Goal: Task Accomplishment & Management: Use online tool/utility

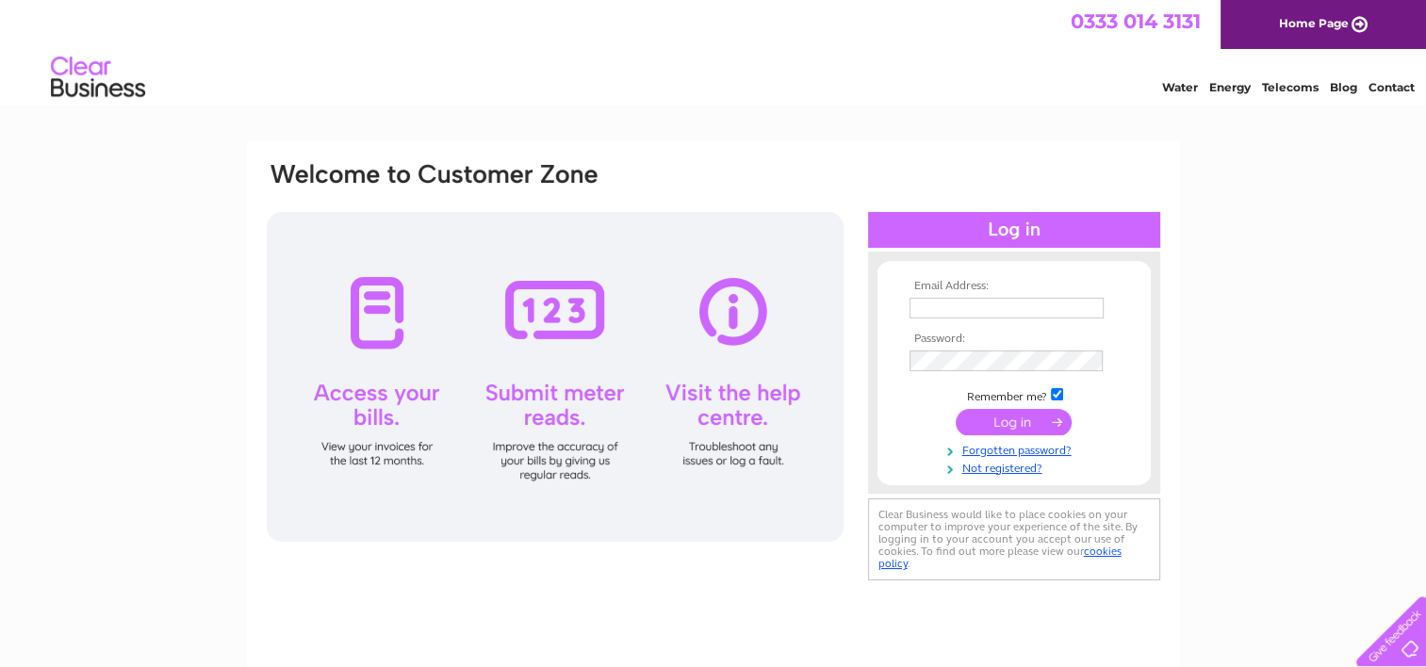
type input "mikedenman@steeplegroup.co.uk"
click at [1018, 423] on input "submit" at bounding box center [1014, 422] width 116 height 26
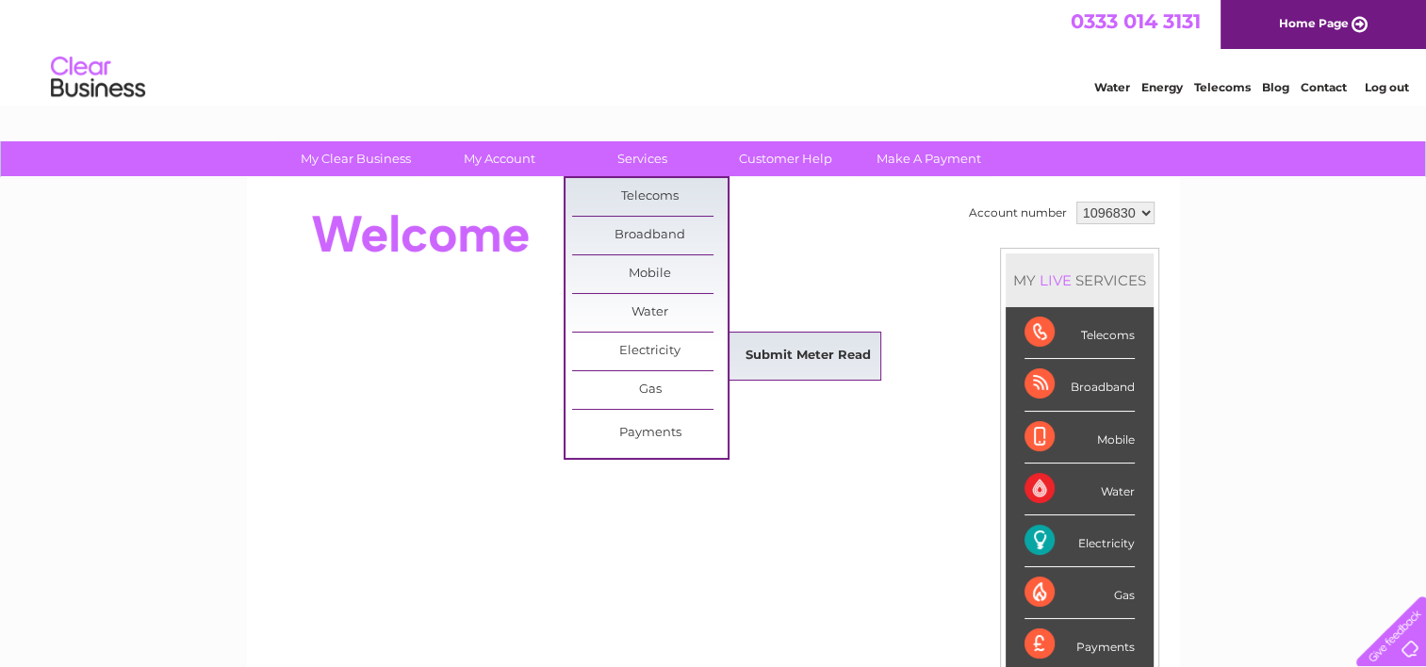
click at [822, 349] on link "Submit Meter Read" at bounding box center [809, 356] width 156 height 38
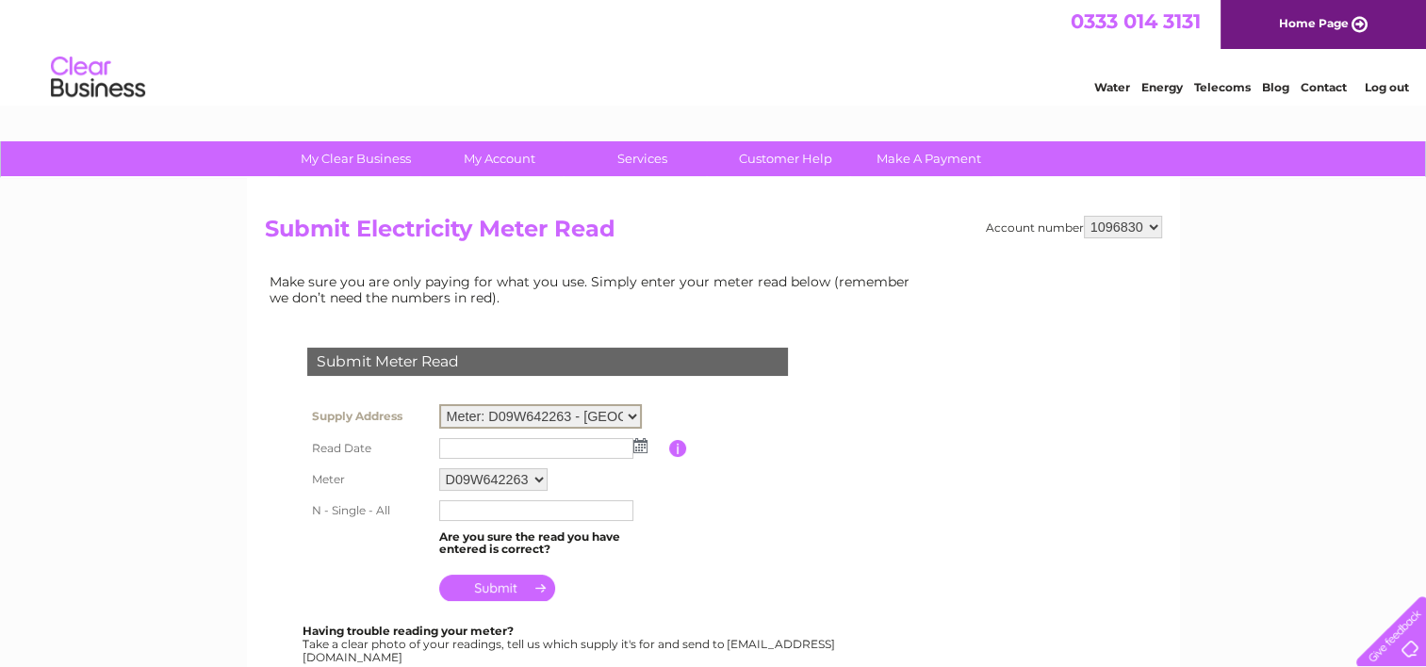
click at [633, 411] on select "Meter: D09W642263 - Aldersend Farm, Tarrington, Hereford, HR1 4ET Meter: 14K002…" at bounding box center [540, 416] width 203 height 25
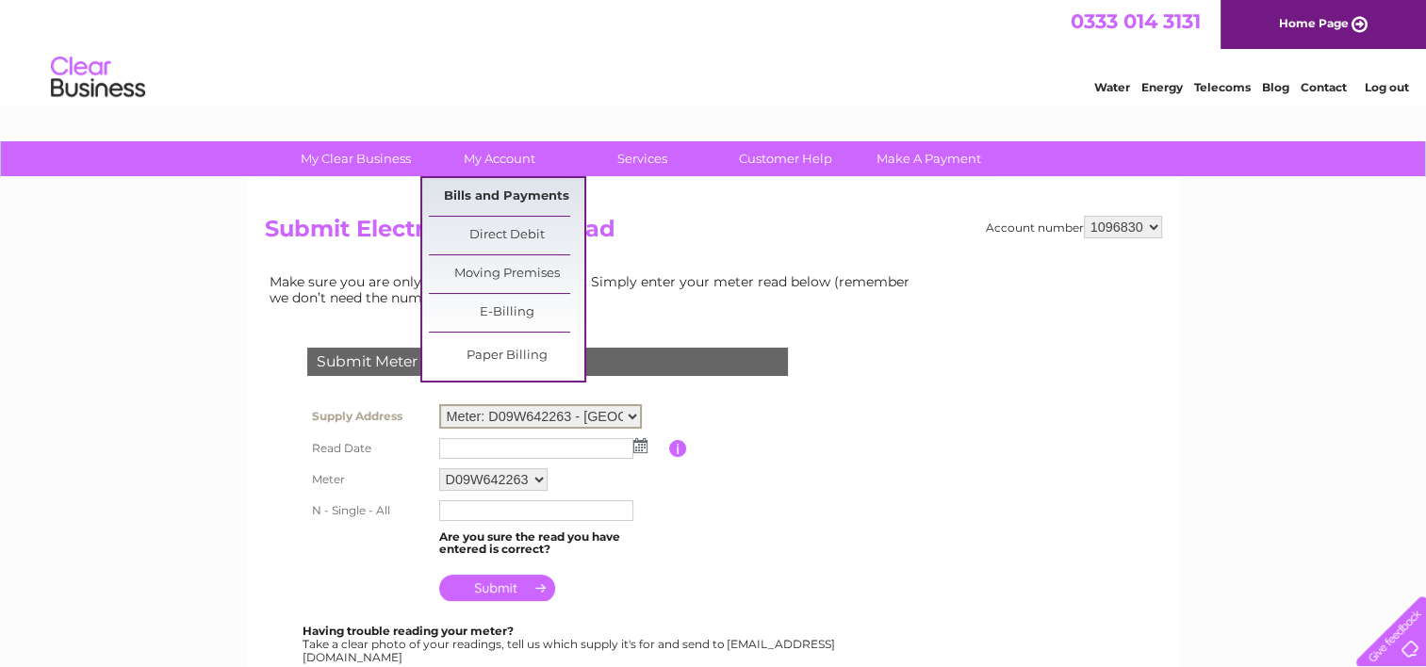
click at [501, 184] on link "Bills and Payments" at bounding box center [507, 197] width 156 height 38
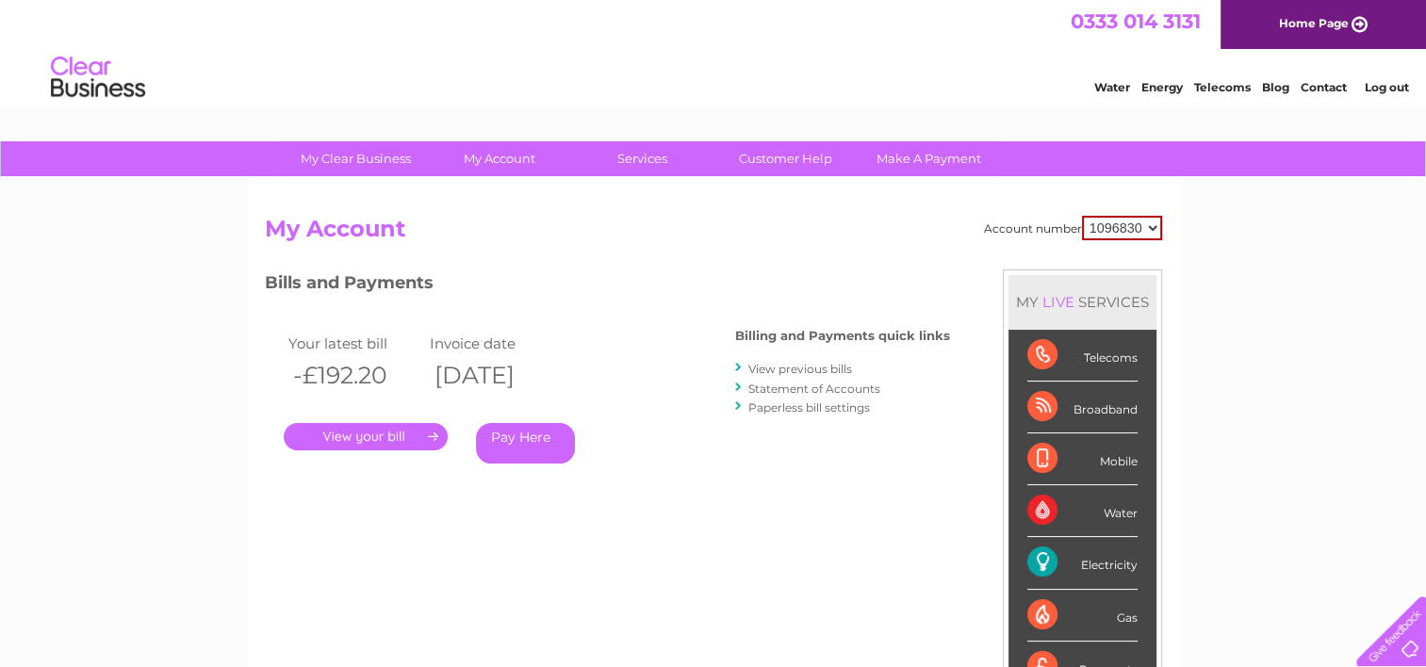
click at [373, 449] on link "." at bounding box center [366, 436] width 164 height 27
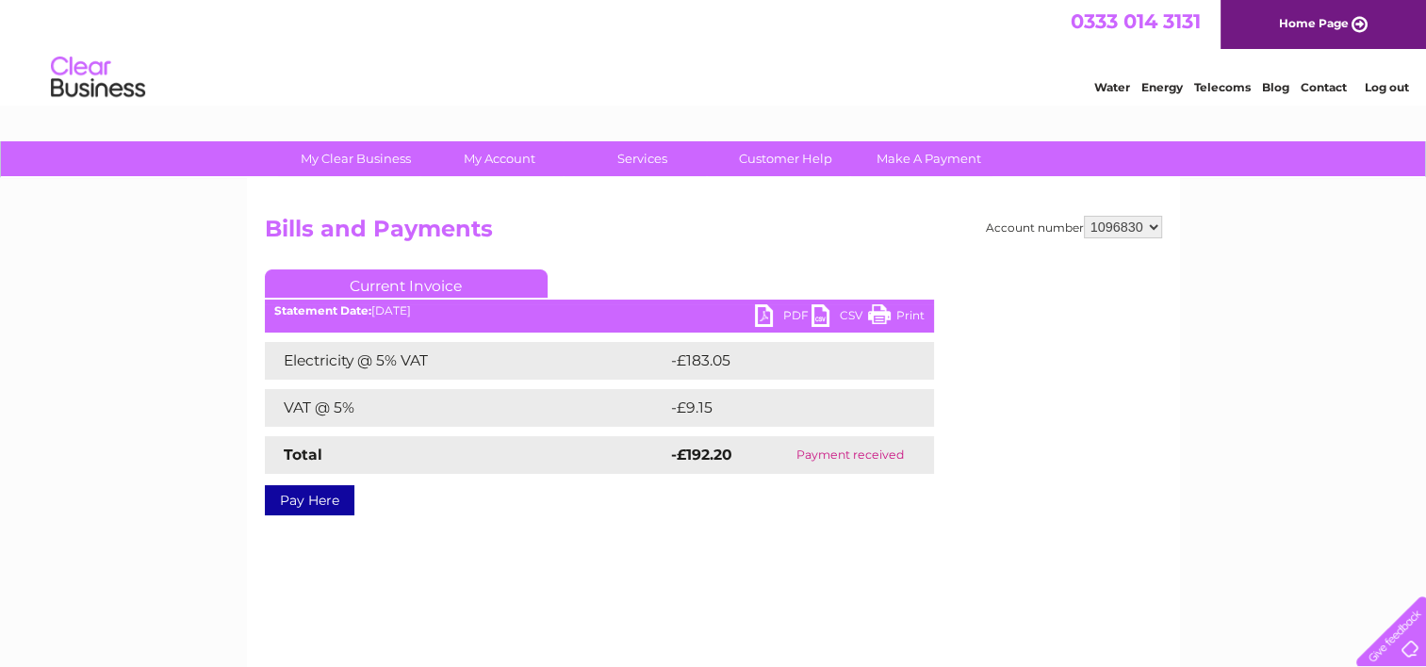
click at [793, 317] on link "PDF" at bounding box center [783, 317] width 57 height 27
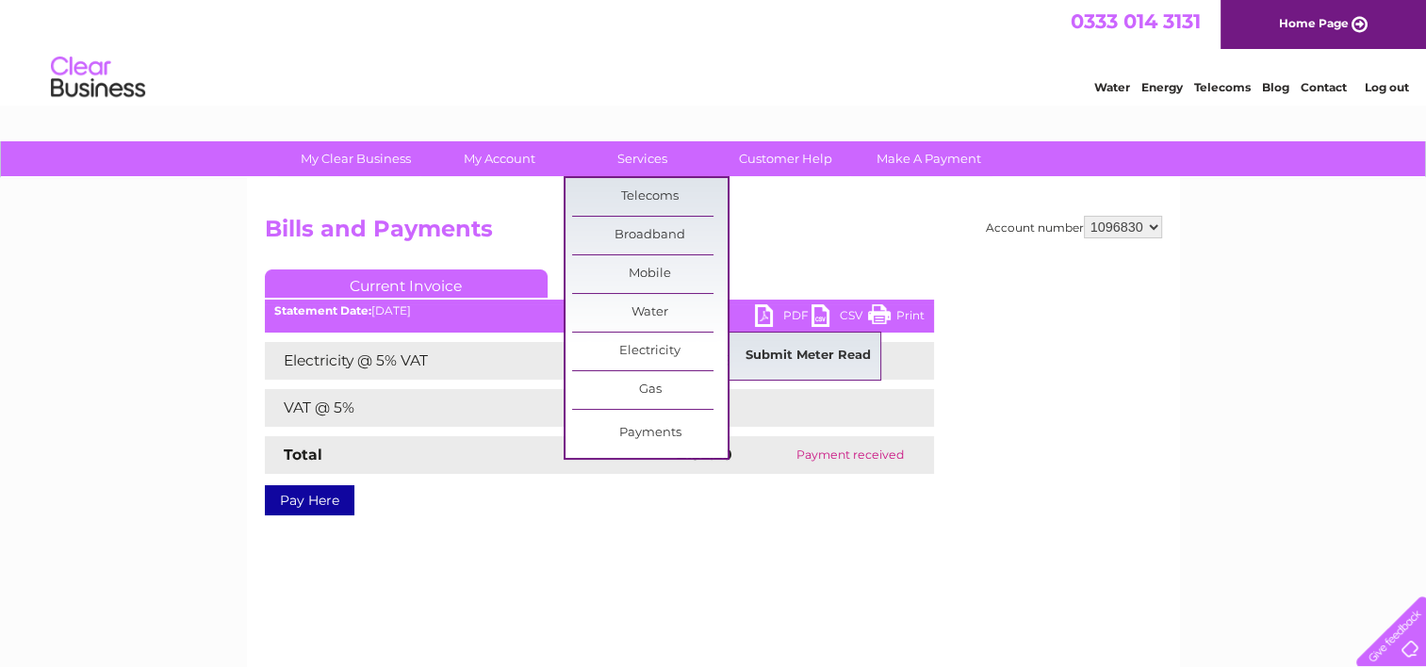
click at [794, 347] on link "Submit Meter Read" at bounding box center [809, 356] width 156 height 38
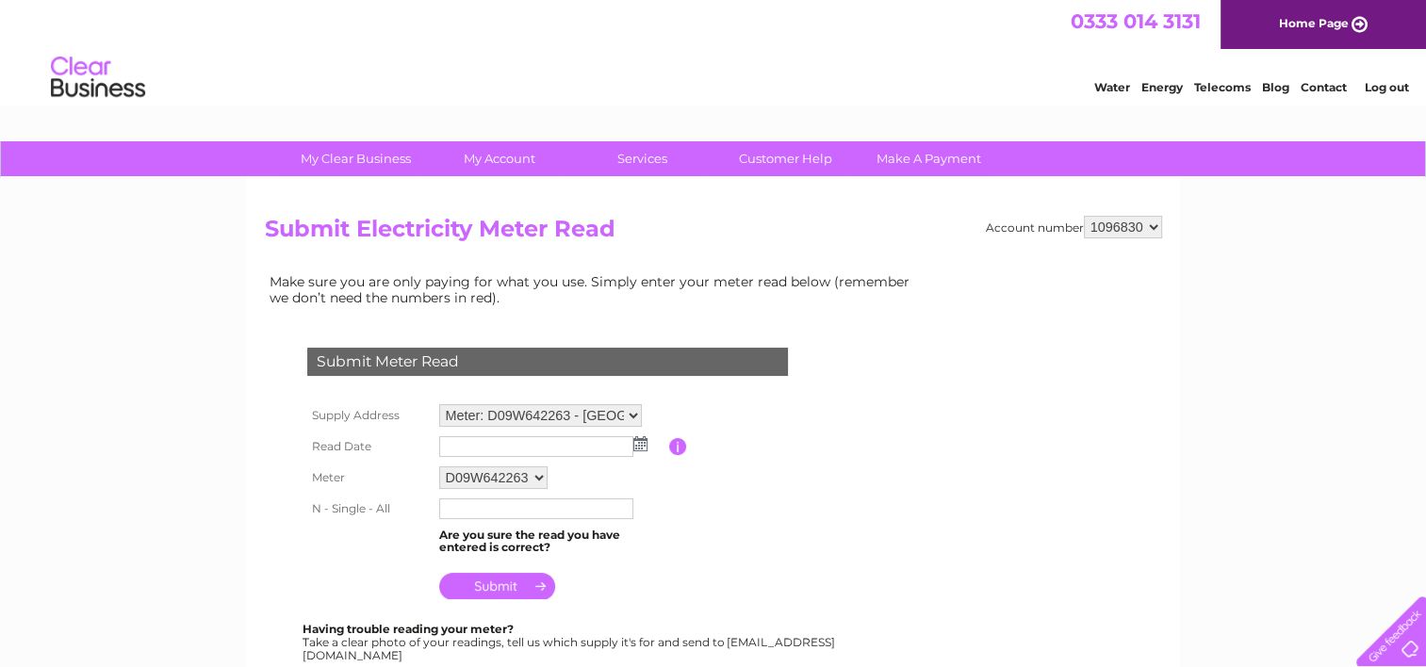
click at [645, 441] on img at bounding box center [640, 443] width 14 height 15
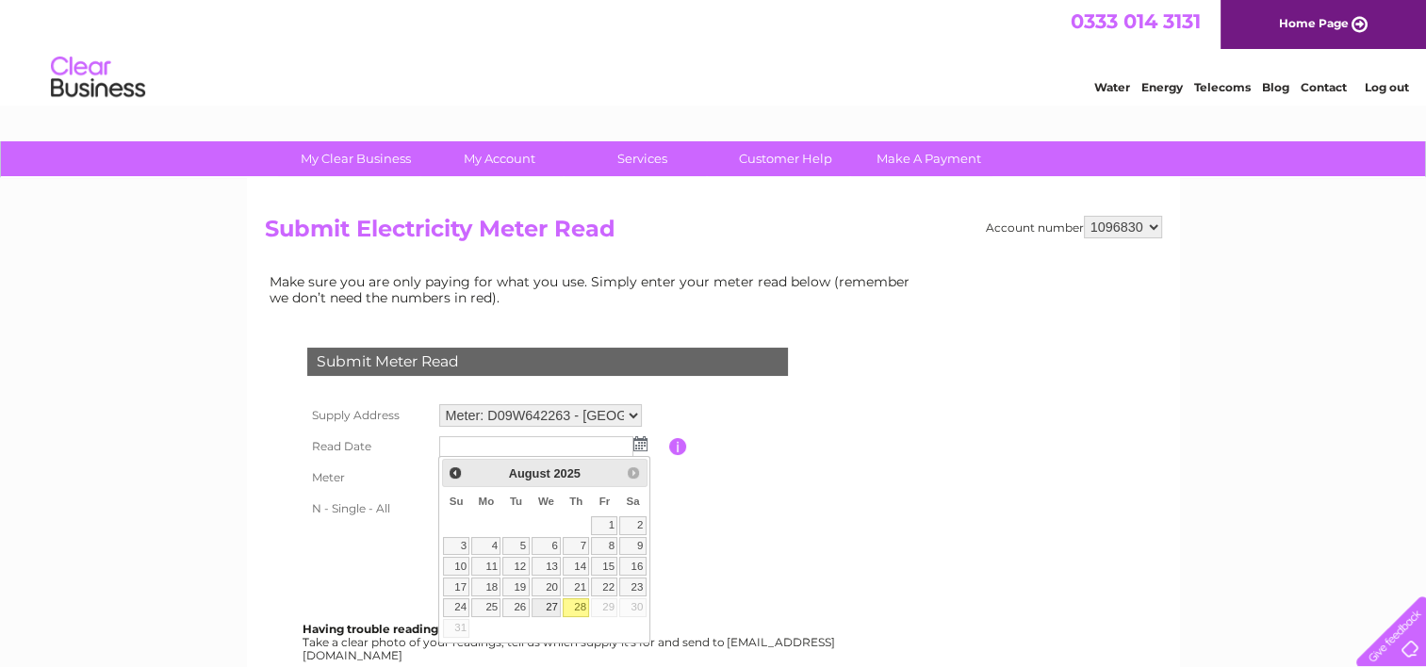
click at [550, 603] on link "27" at bounding box center [547, 608] width 30 height 19
type input "2025/08/27"
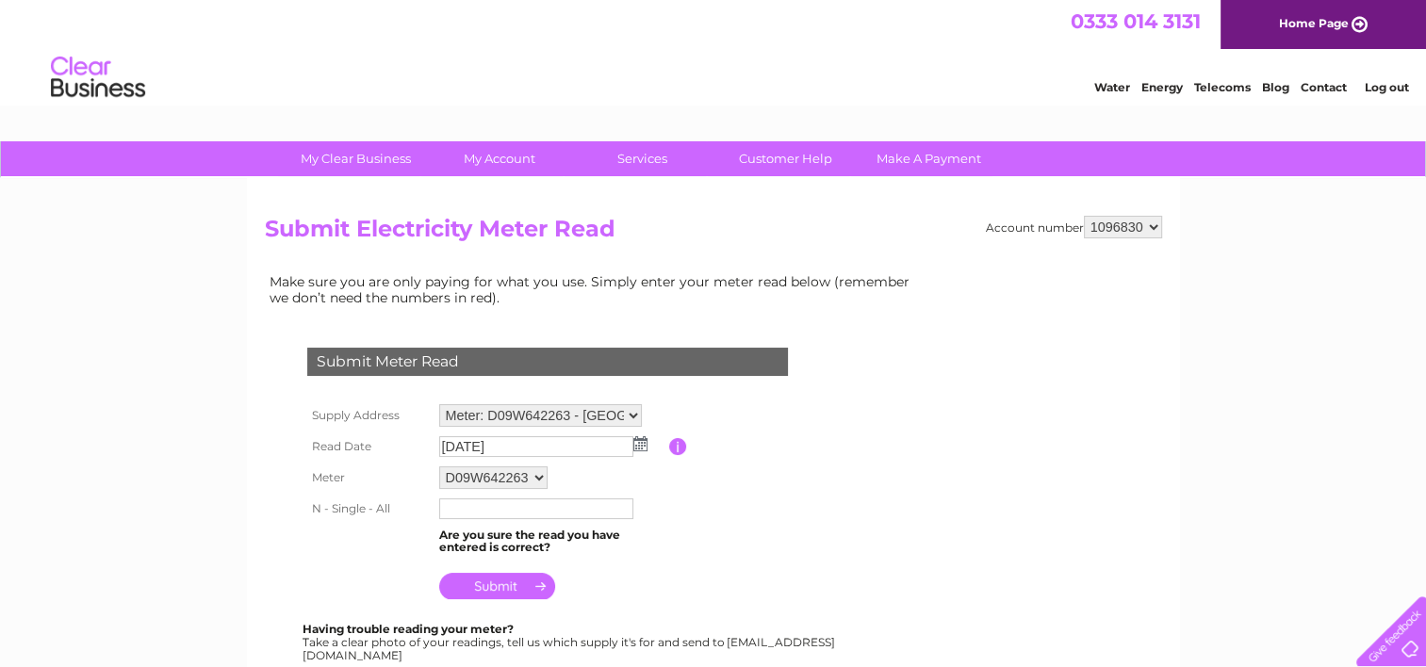
click at [551, 511] on input "text" at bounding box center [536, 509] width 194 height 21
type input "1560"
click at [489, 581] on input "submit" at bounding box center [497, 588] width 116 height 26
